Goal: Information Seeking & Learning: Learn about a topic

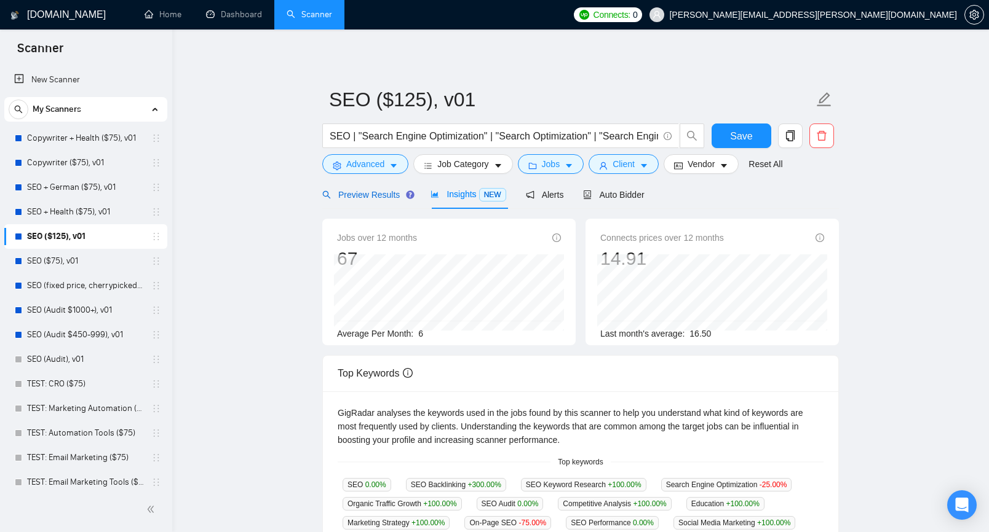
click at [387, 199] on span "Preview Results" at bounding box center [366, 195] width 89 height 10
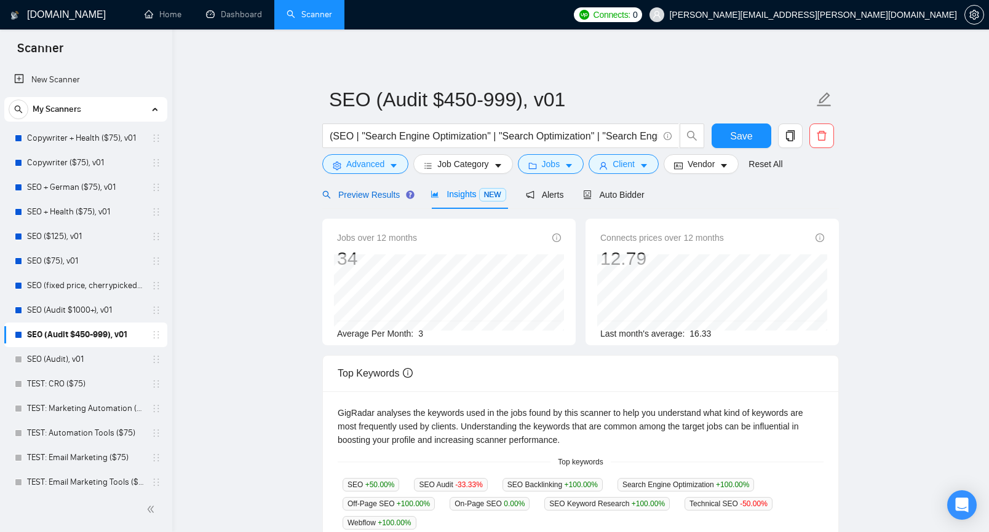
click at [366, 194] on span "Preview Results" at bounding box center [366, 195] width 89 height 10
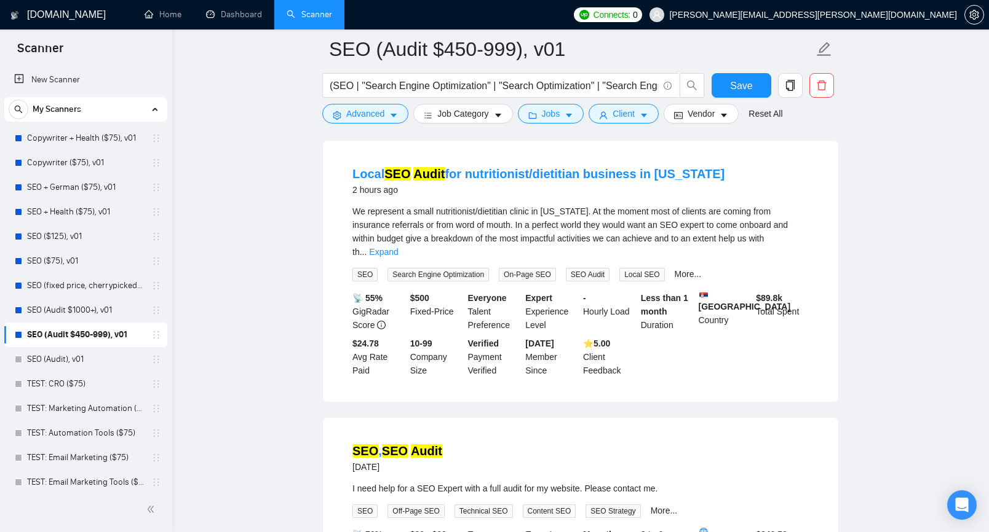
scroll to position [137, 0]
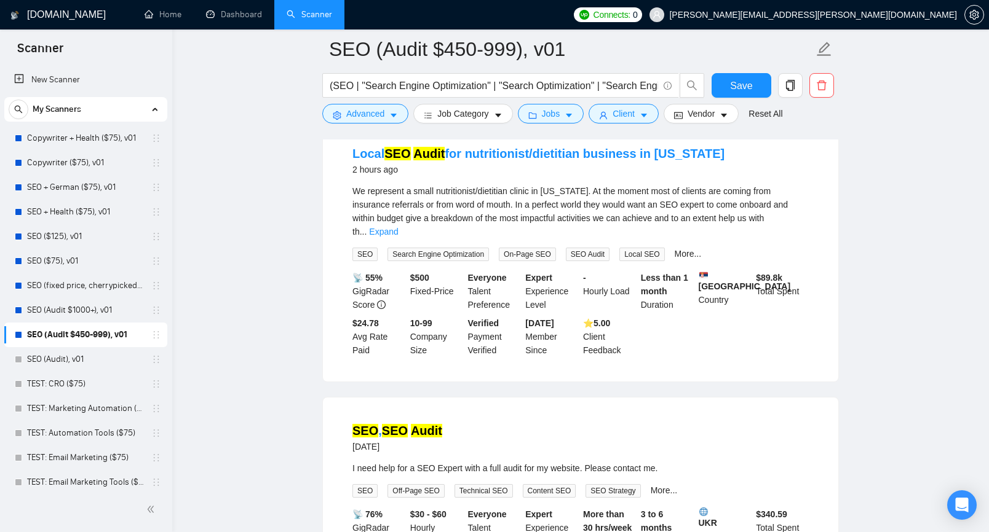
click at [792, 212] on div "We represent a small nutritionist/dietitian clinic in Florida. At the moment mo…" at bounding box center [580, 211] width 456 height 54
click at [398, 227] on link "Expand" at bounding box center [383, 232] width 29 height 10
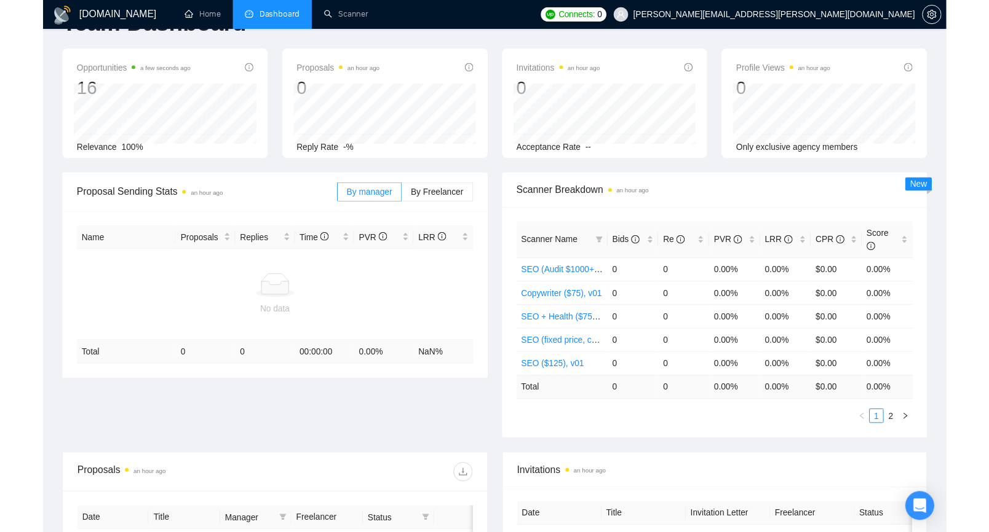
scroll to position [15, 0]
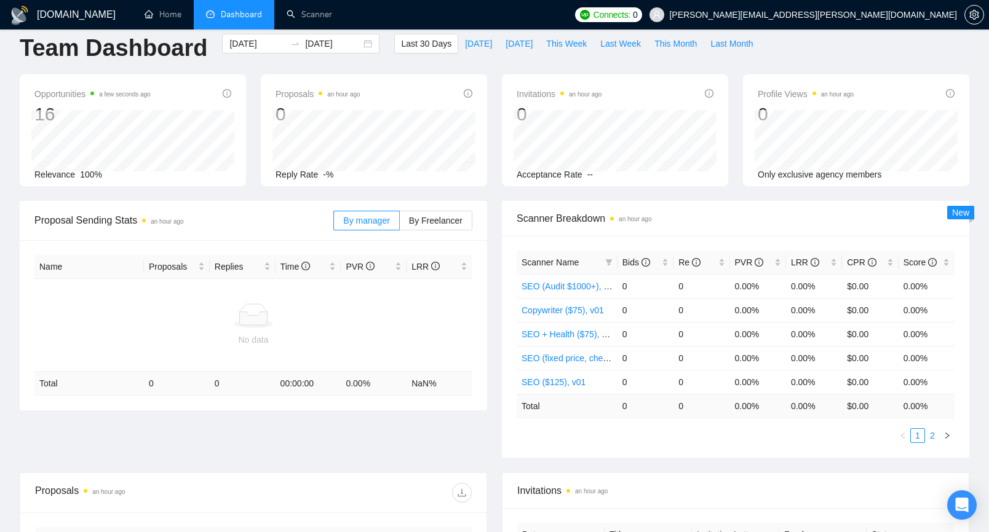
click at [921, 434] on link "2" at bounding box center [932, 436] width 14 height 14
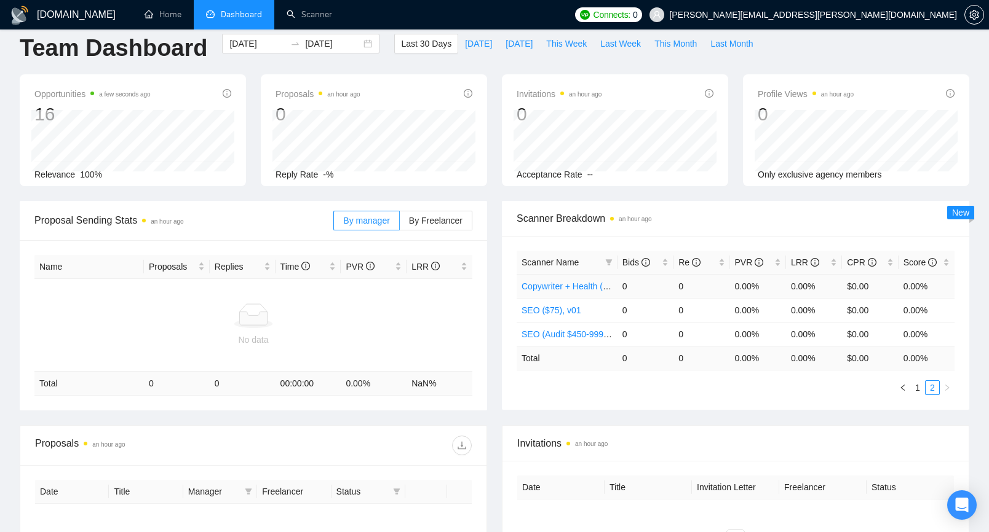
click at [564, 284] on link "Copywriter + Health ($75), v01" at bounding box center [579, 287] width 117 height 10
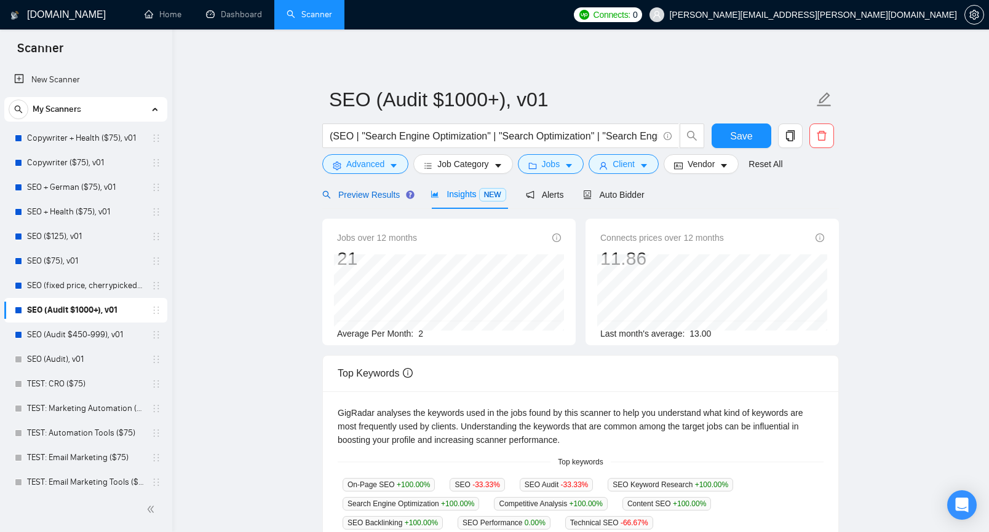
click at [379, 196] on span "Preview Results" at bounding box center [366, 195] width 89 height 10
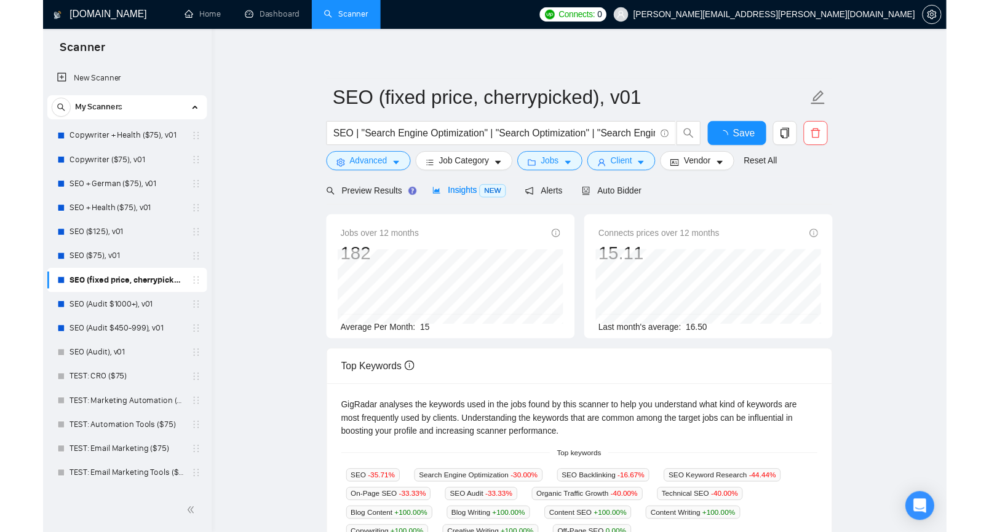
scroll to position [10, 0]
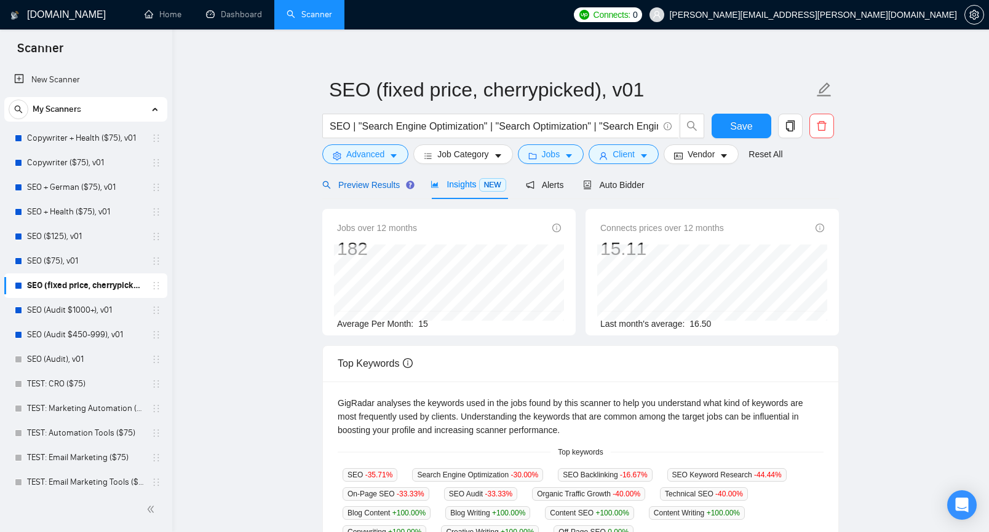
click at [375, 189] on span "Preview Results" at bounding box center [366, 185] width 89 height 10
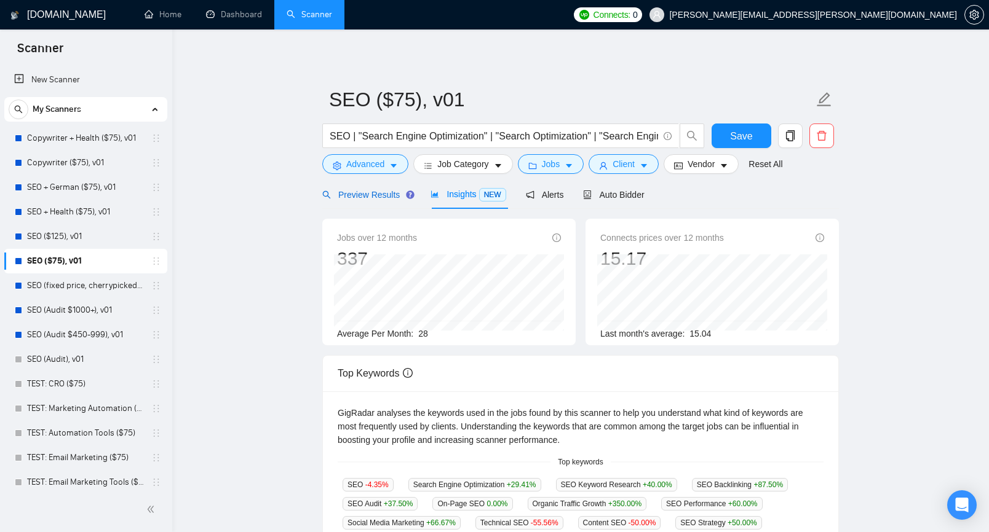
click at [360, 190] on span "Preview Results" at bounding box center [366, 195] width 89 height 10
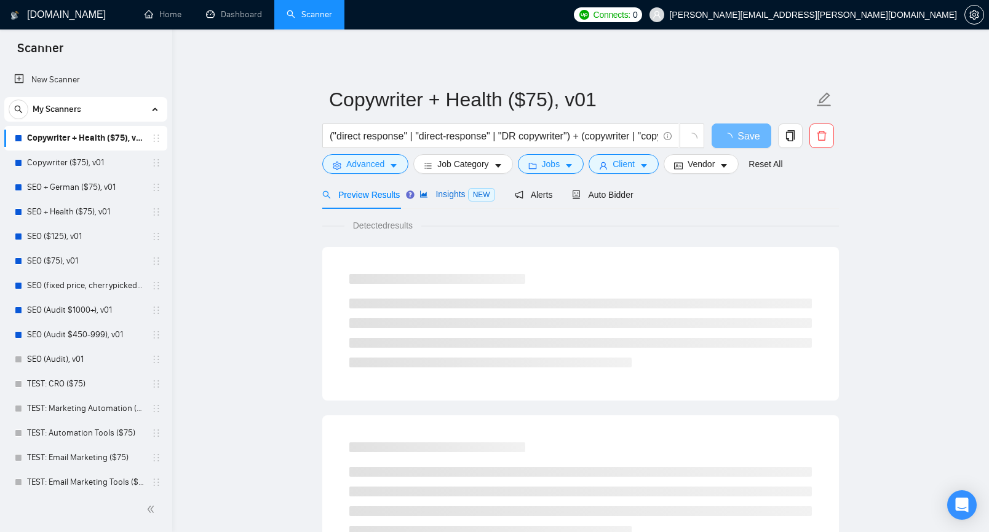
click at [455, 200] on div "Insights NEW" at bounding box center [456, 194] width 75 height 14
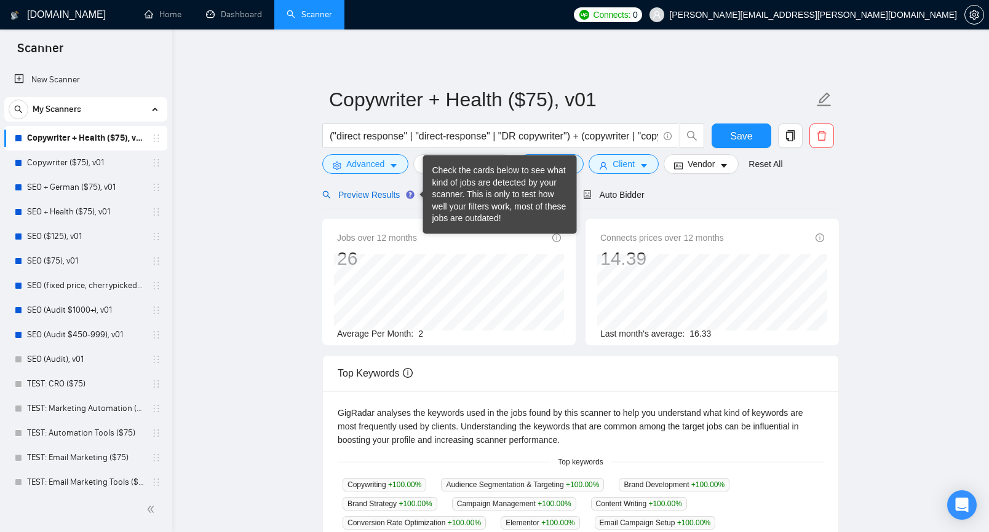
click at [393, 198] on span "Preview Results" at bounding box center [366, 195] width 89 height 10
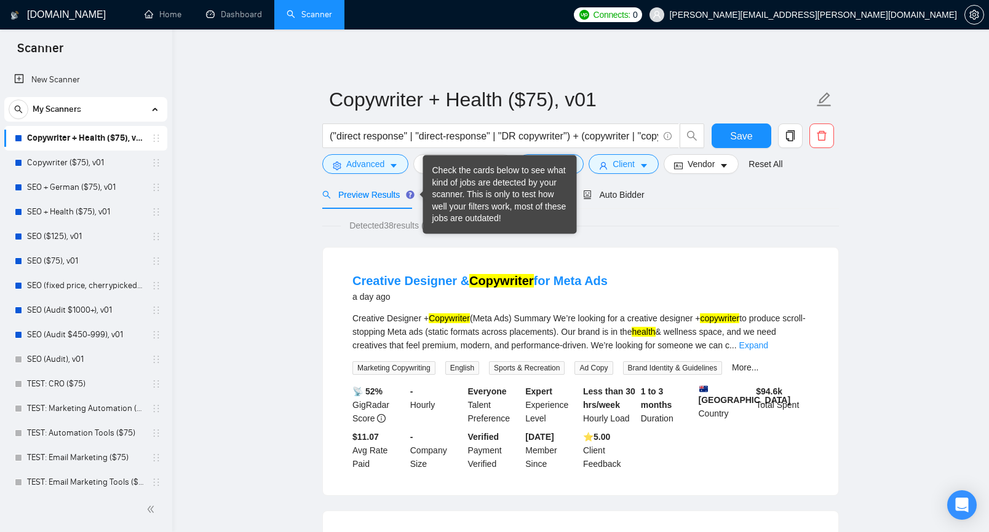
drag, startPoint x: 457, startPoint y: 194, endPoint x: 464, endPoint y: 192, distance: 7.6
click at [457, 194] on div "Check the cards below to see what kind of jobs are detected by your scanner. Th…" at bounding box center [499, 195] width 135 height 60
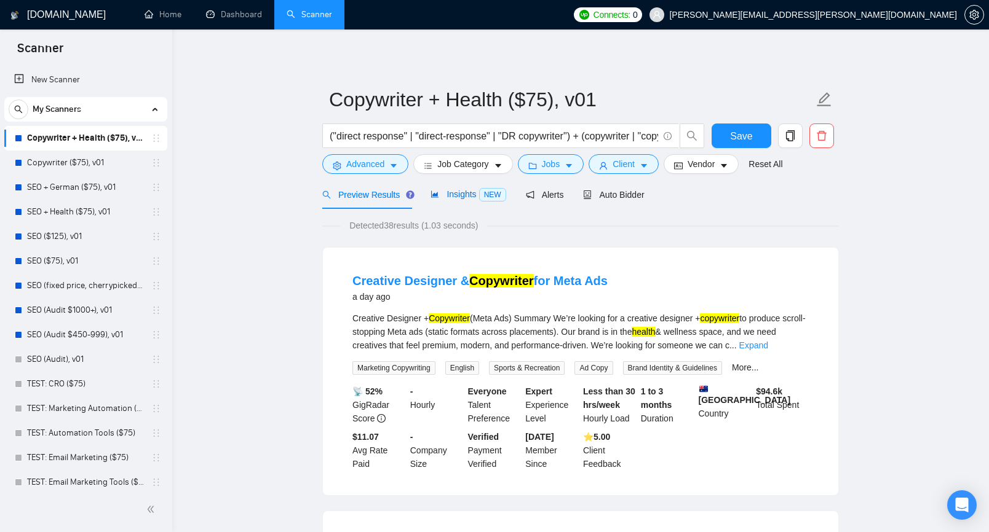
click at [452, 199] on span "Insights NEW" at bounding box center [467, 194] width 75 height 10
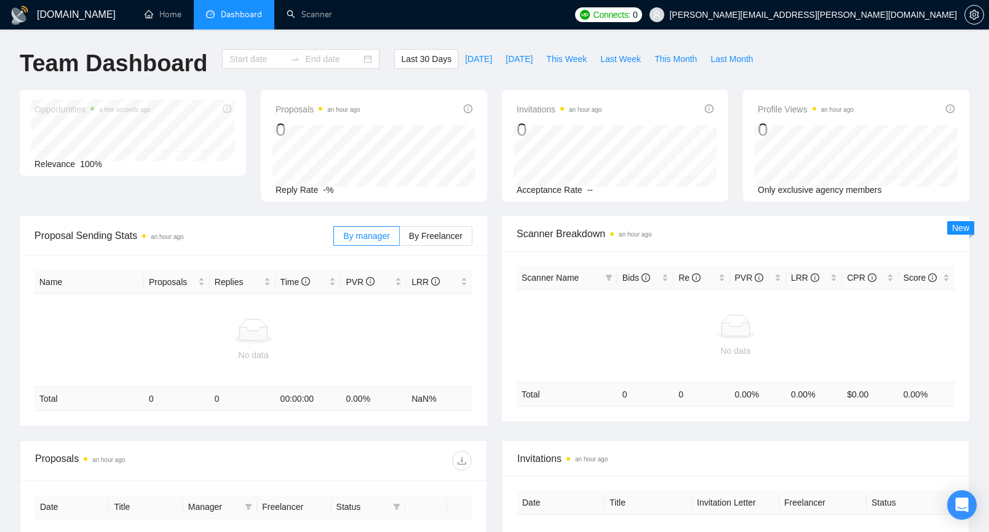
type input "2025-09-09"
type input "2025-10-09"
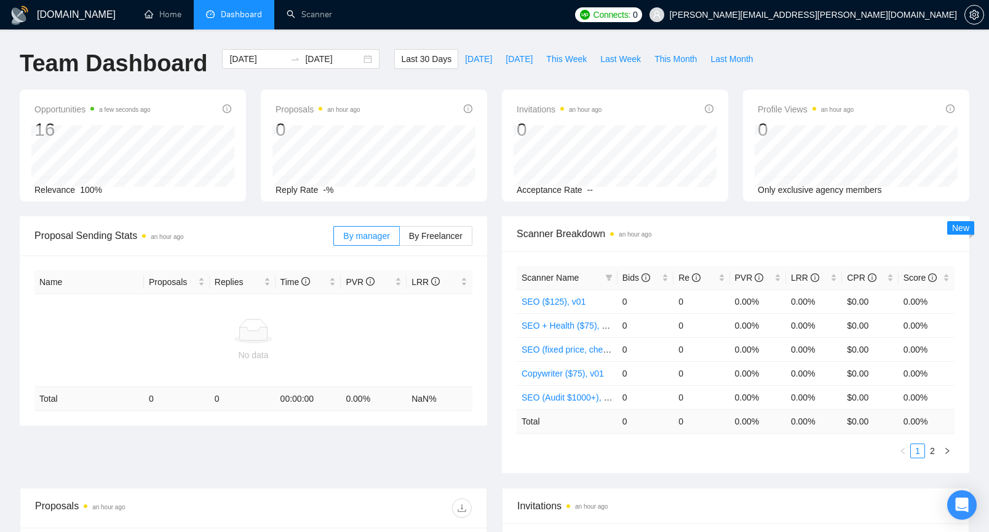
click at [576, 280] on span "Scanner Name" at bounding box center [549, 278] width 57 height 10
click at [609, 277] on icon "filter" at bounding box center [608, 278] width 7 height 6
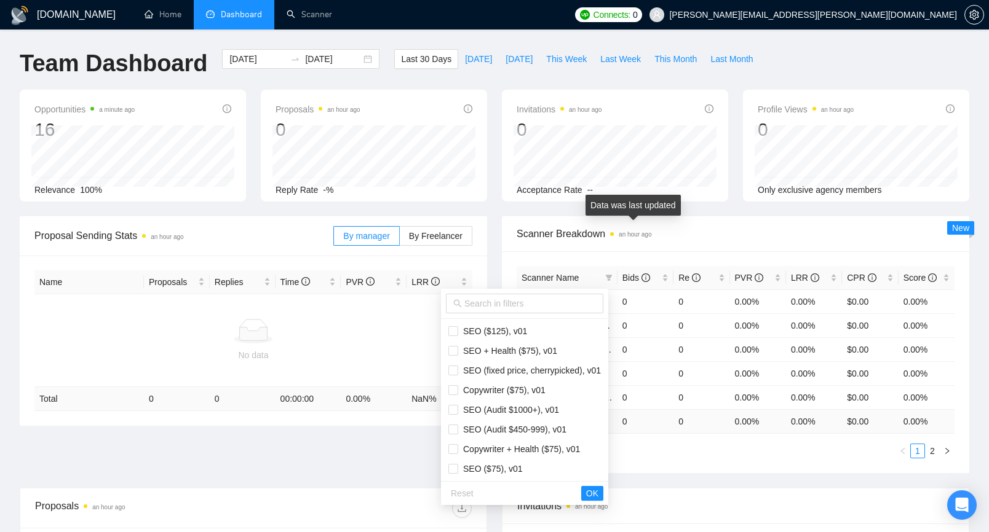
click at [630, 218] on div "Data was last updated" at bounding box center [632, 210] width 95 height 30
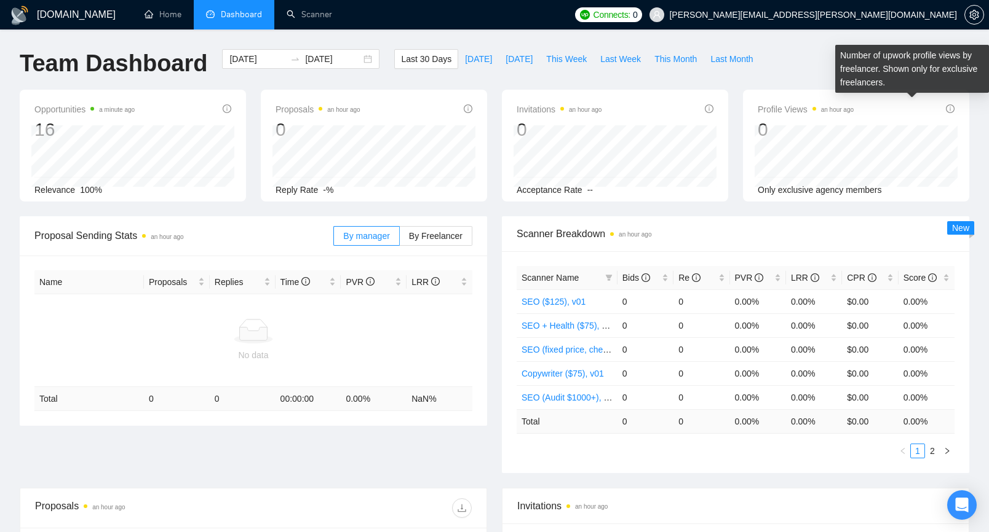
click at [951, 106] on icon "info-circle" at bounding box center [949, 109] width 9 height 9
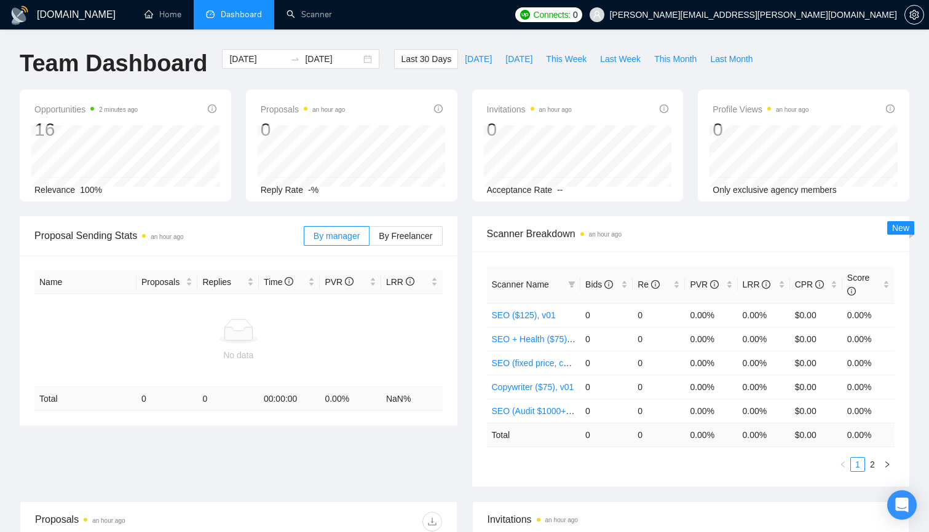
click at [807, 58] on div "Team Dashboard 2025-09-09 2025-10-09 Last 30 Days Today Yesterday This Week Las…" at bounding box center [464, 69] width 904 height 41
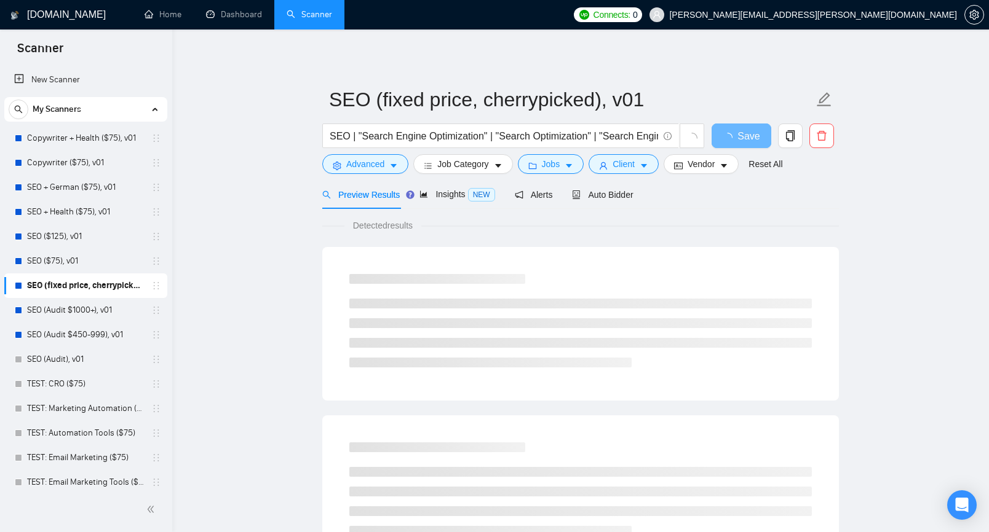
scroll to position [10, 0]
